Goal: Task Accomplishment & Management: Use online tool/utility

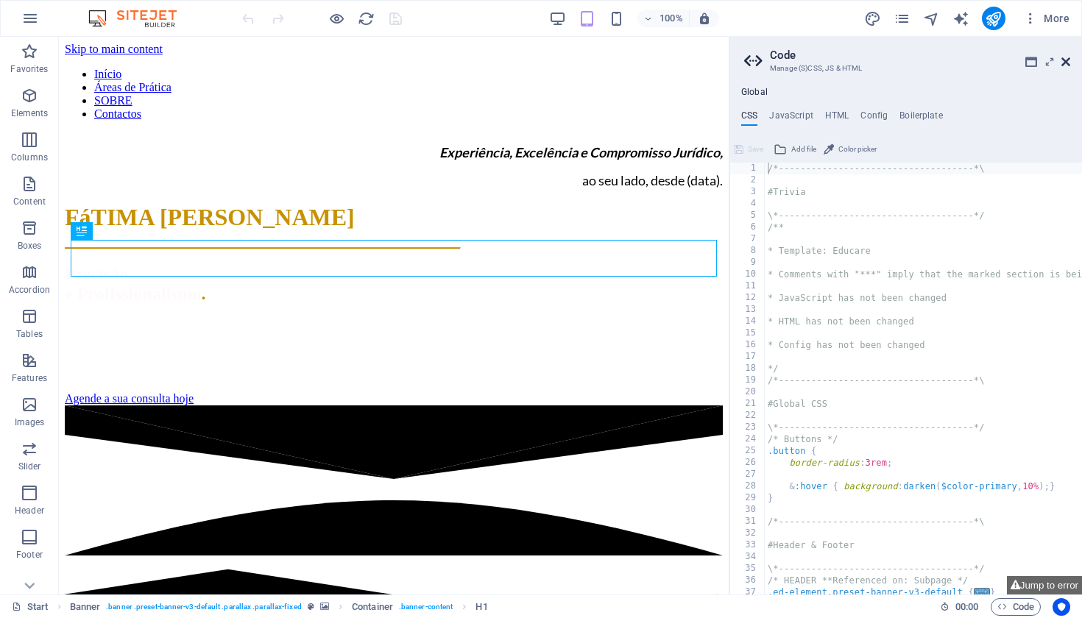
click at [1069, 59] on icon at bounding box center [1065, 62] width 9 height 12
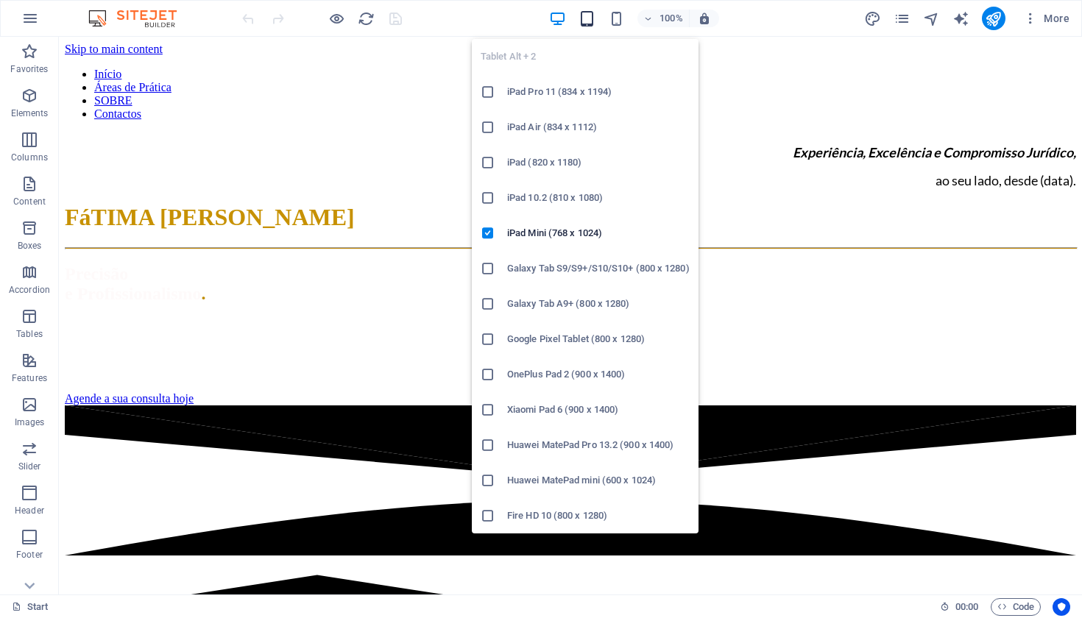
click at [591, 21] on icon "button" at bounding box center [586, 18] width 17 height 17
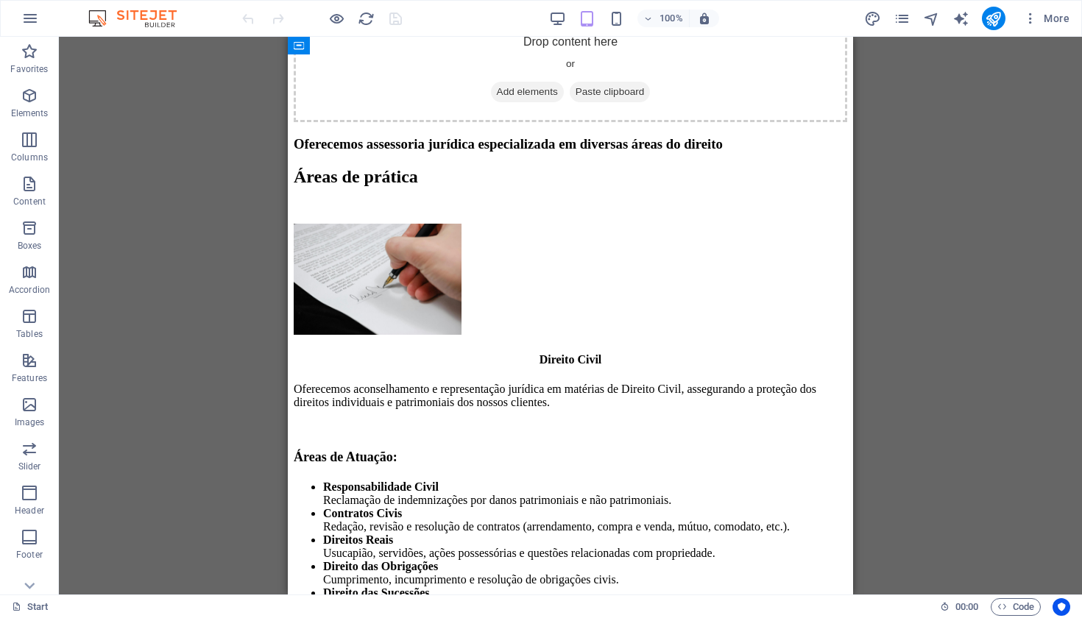
scroll to position [513, 0]
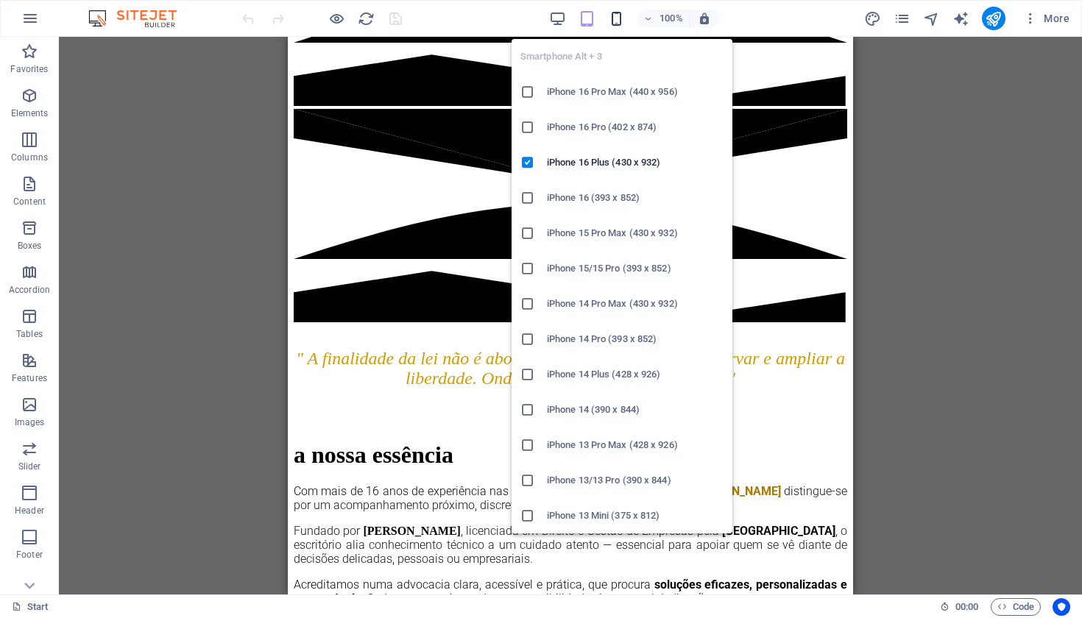
click at [616, 21] on icon "button" at bounding box center [616, 18] width 17 height 17
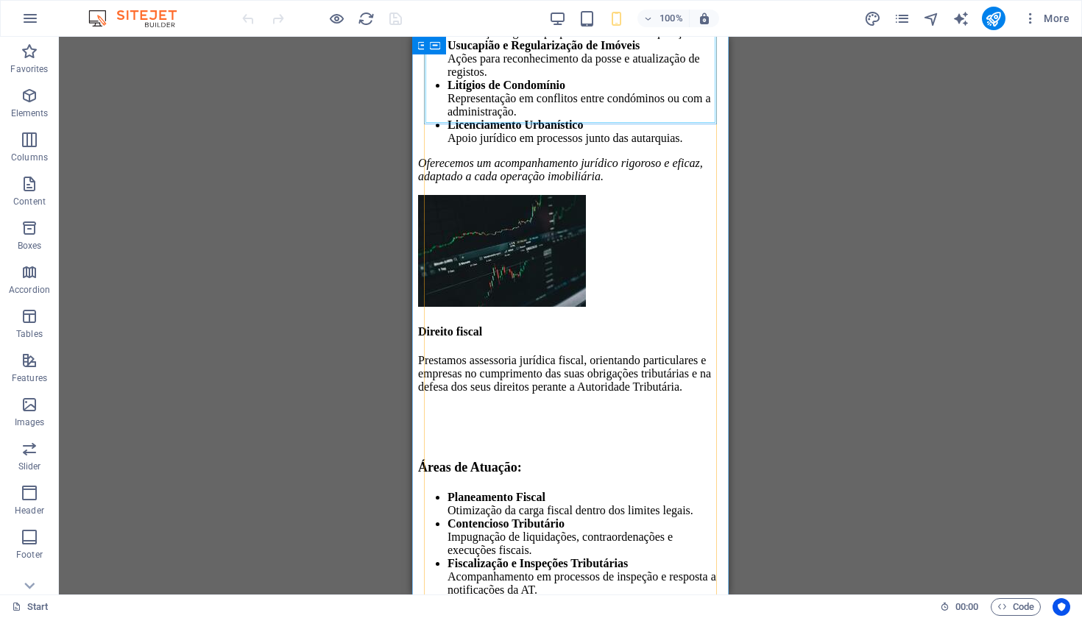
scroll to position [4002, 0]
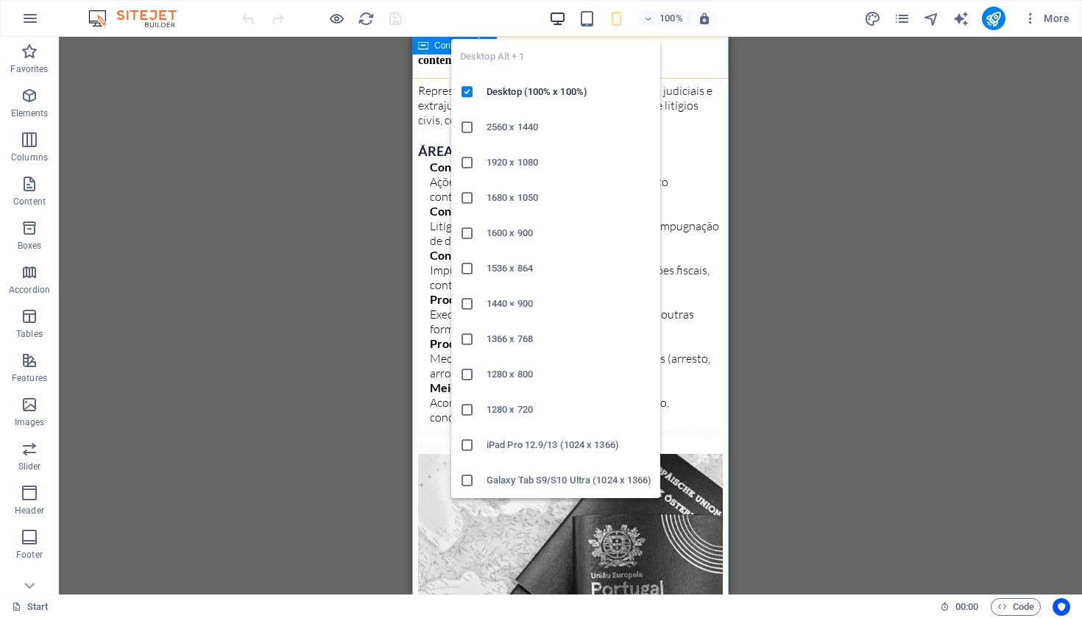
click at [555, 18] on icon "button" at bounding box center [557, 18] width 17 height 17
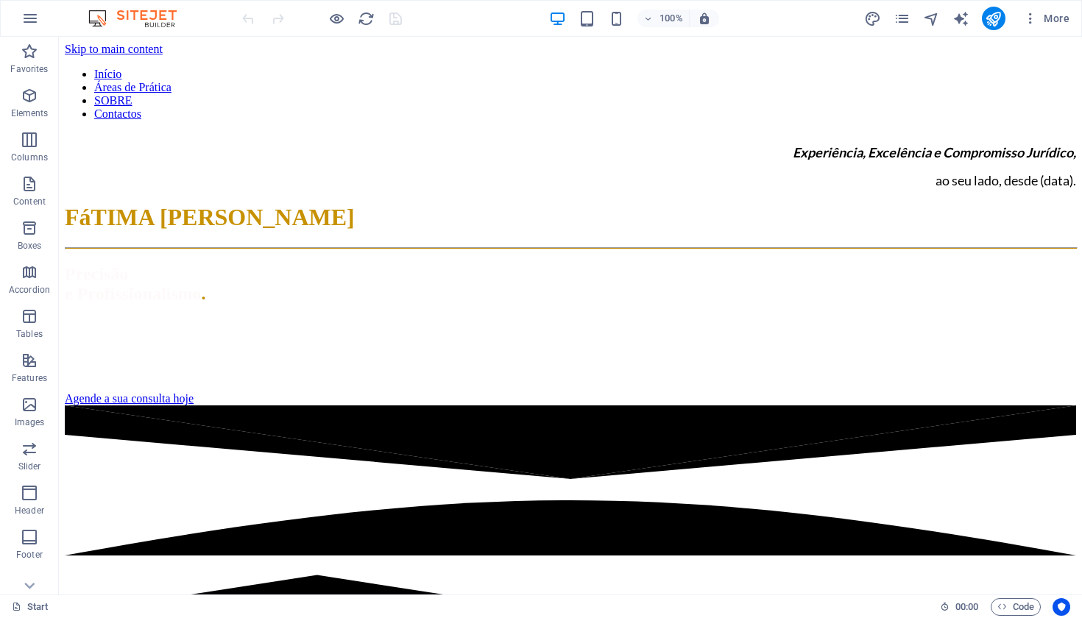
scroll to position [0, 0]
click at [912, 188] on div "Experiência, Excelência e Compromisso Jurídico, ao seu lado, desde (data)." at bounding box center [570, 166] width 1011 height 44
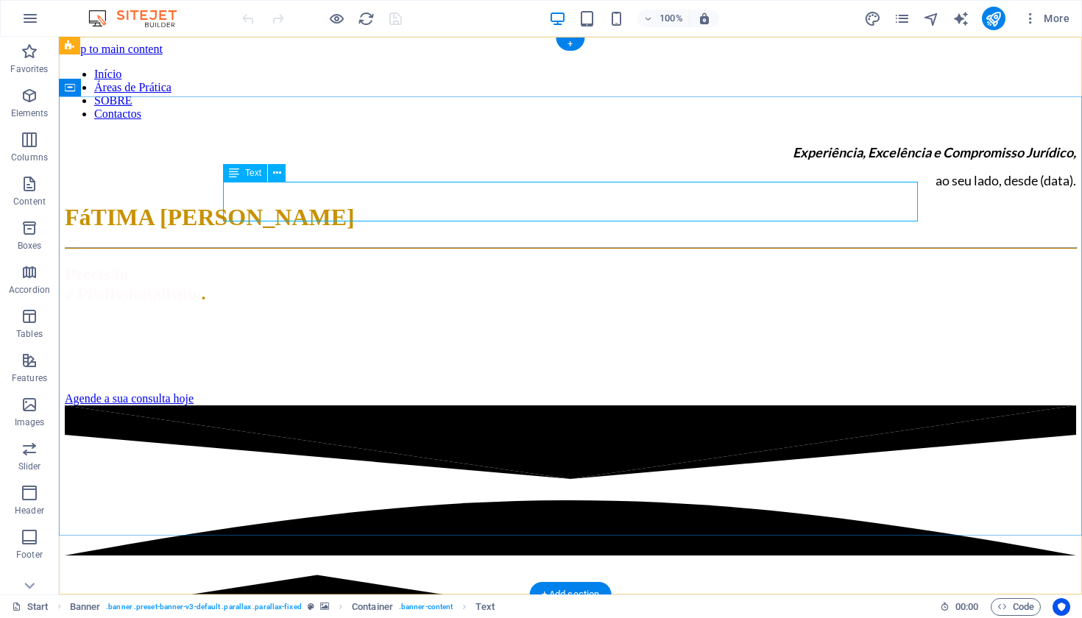
click at [914, 188] on div "Experiência, Excelência e Compromisso Jurídico, ao seu lado, desde (data)." at bounding box center [570, 166] width 1011 height 44
click at [908, 188] on div "Experiência, Excelência e Compromisso Jurídico, ao seu lado, desde (data)." at bounding box center [570, 166] width 1011 height 44
click at [907, 188] on div "Experiência, Excelência e Compromisso Jurídico, ao seu lado, desde (data)." at bounding box center [570, 166] width 1011 height 44
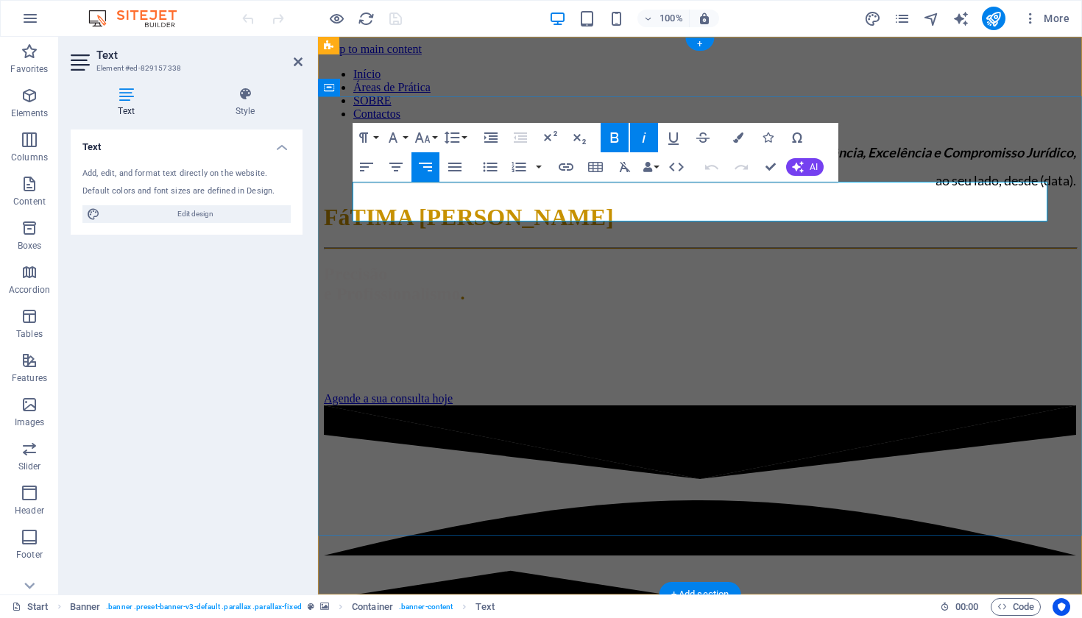
click at [1045, 188] on span "ao seu lado, desde (data)." at bounding box center [1005, 180] width 141 height 16
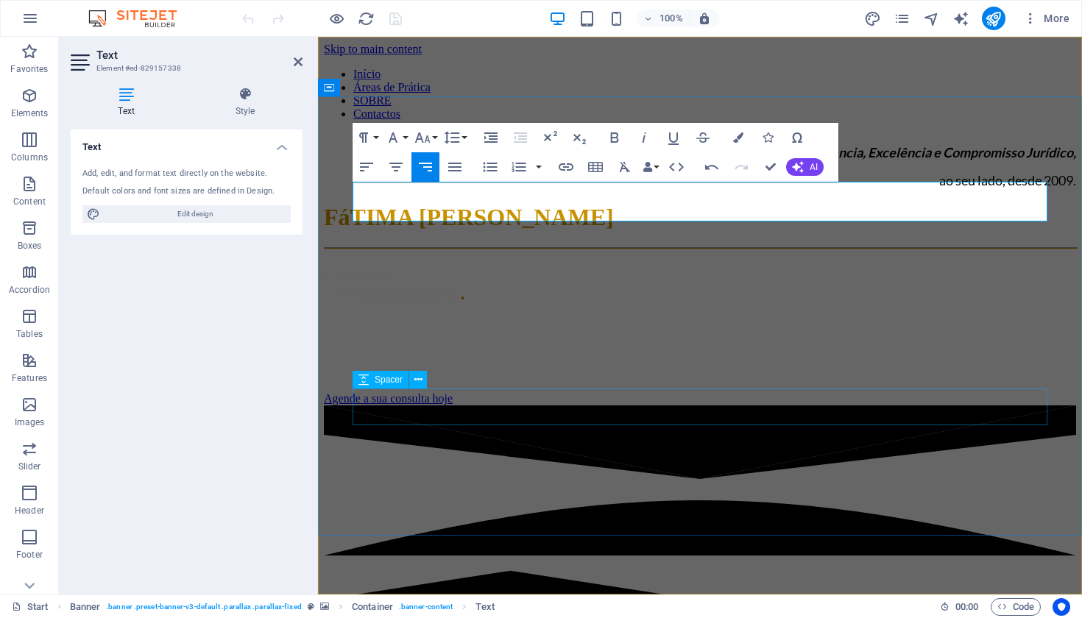
click at [949, 392] on div at bounding box center [700, 373] width 752 height 37
